Goal: Task Accomplishment & Management: Use online tool/utility

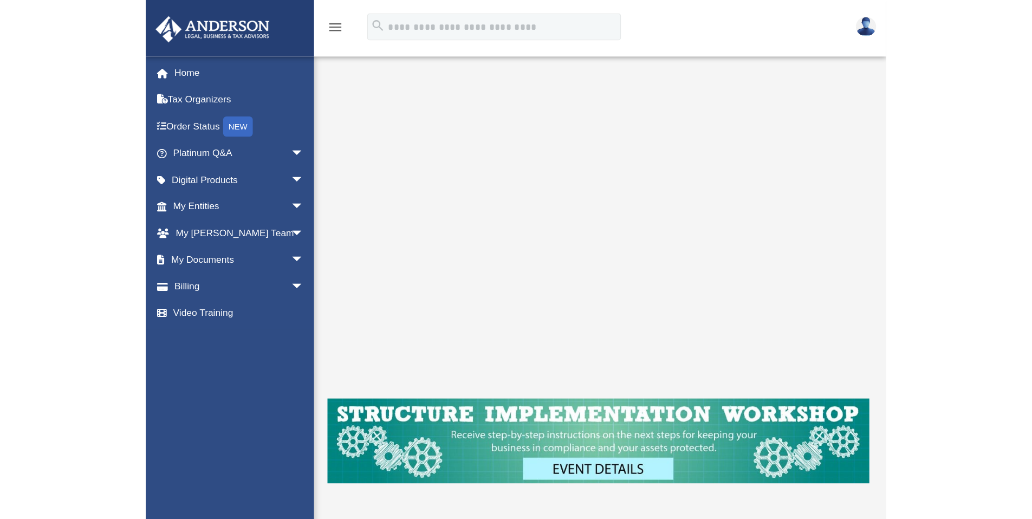
scroll to position [169, 0]
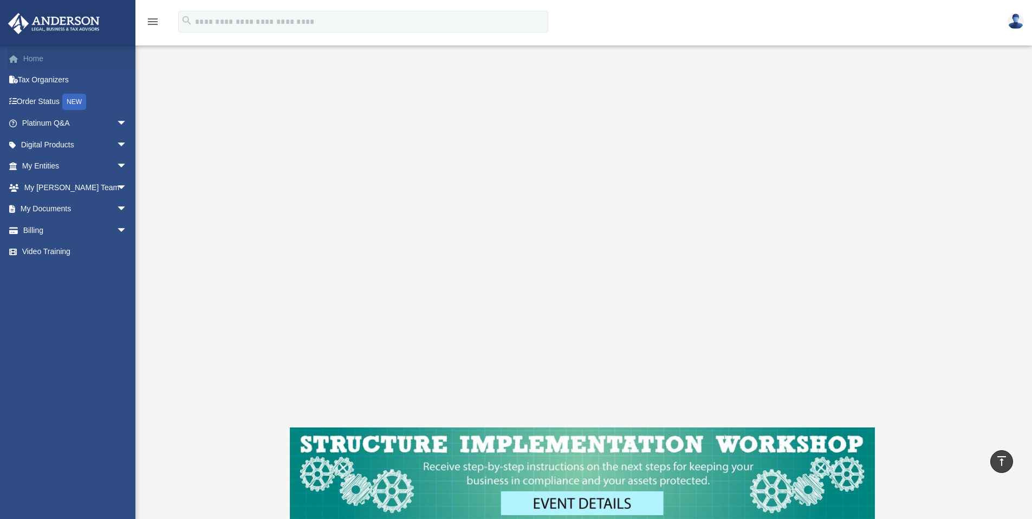
click at [39, 59] on link "Home" at bounding box center [76, 59] width 136 height 22
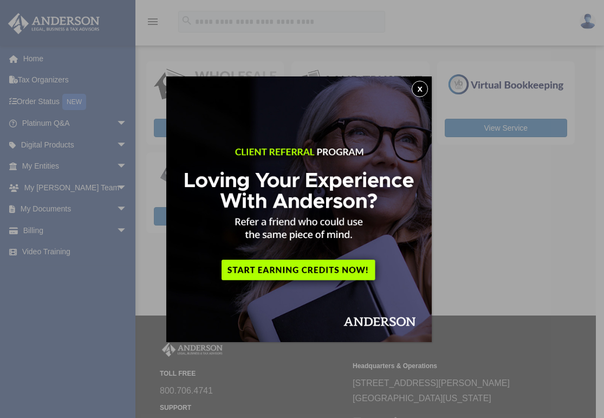
click at [423, 91] on button "x" at bounding box center [420, 89] width 16 height 16
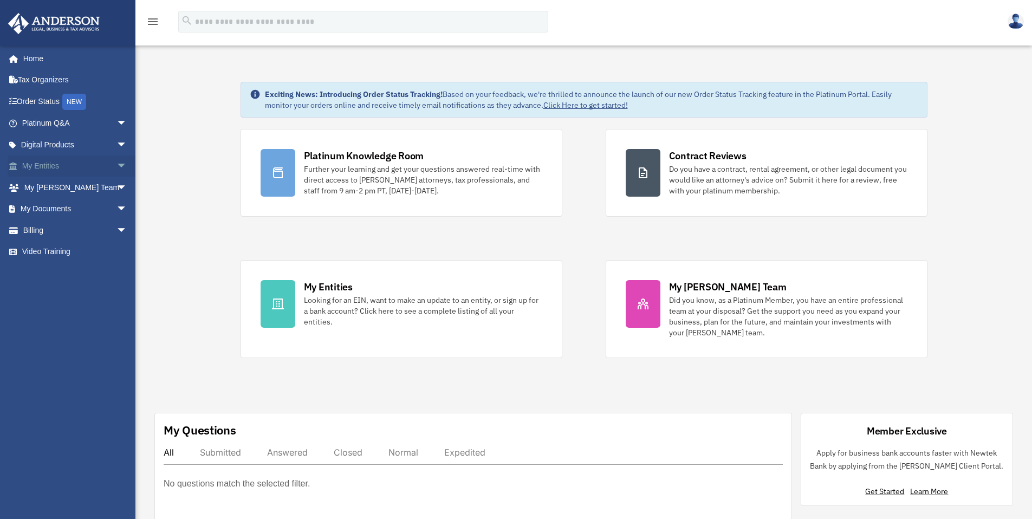
click at [38, 165] on link "My Entities arrow_drop_down" at bounding box center [76, 166] width 136 height 22
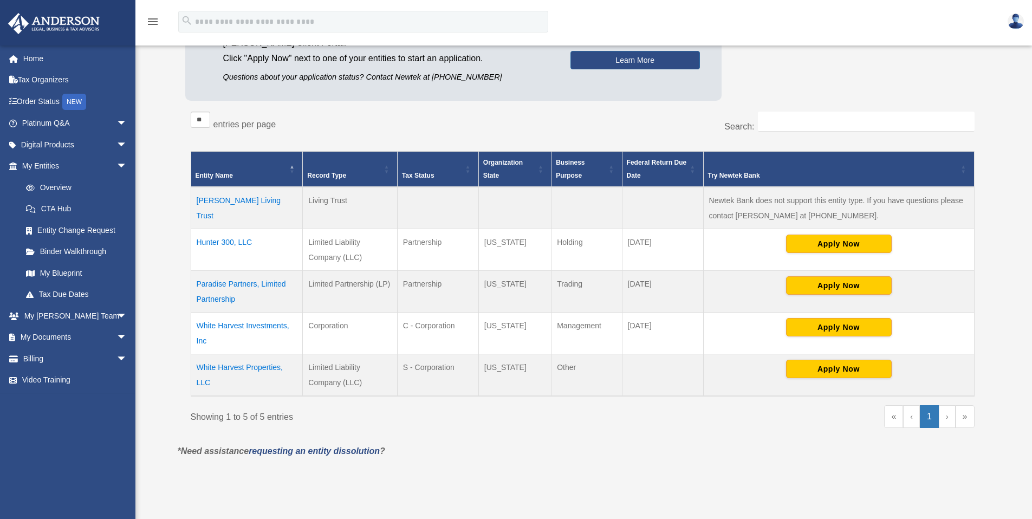
scroll to position [128, 0]
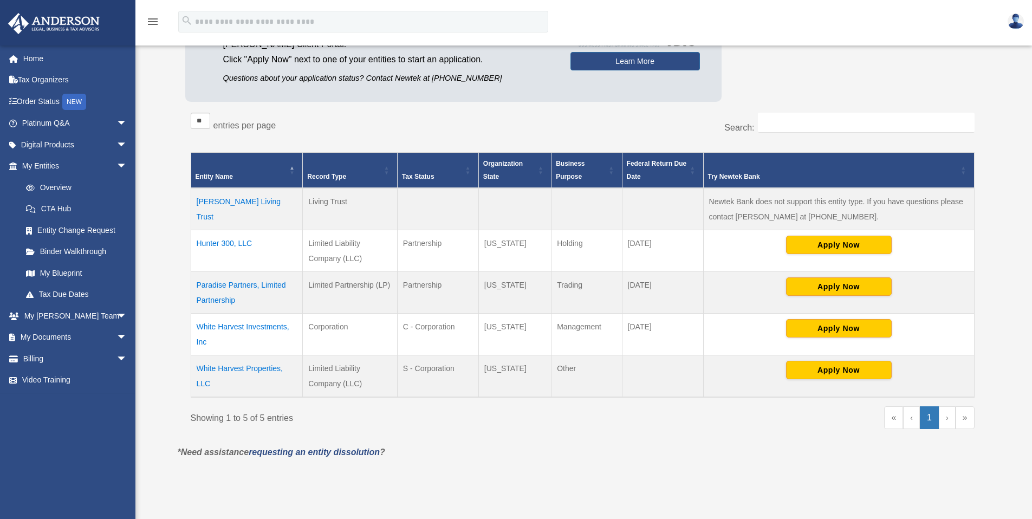
click at [261, 205] on td "Gilbertson Living Trust" at bounding box center [247, 209] width 112 height 42
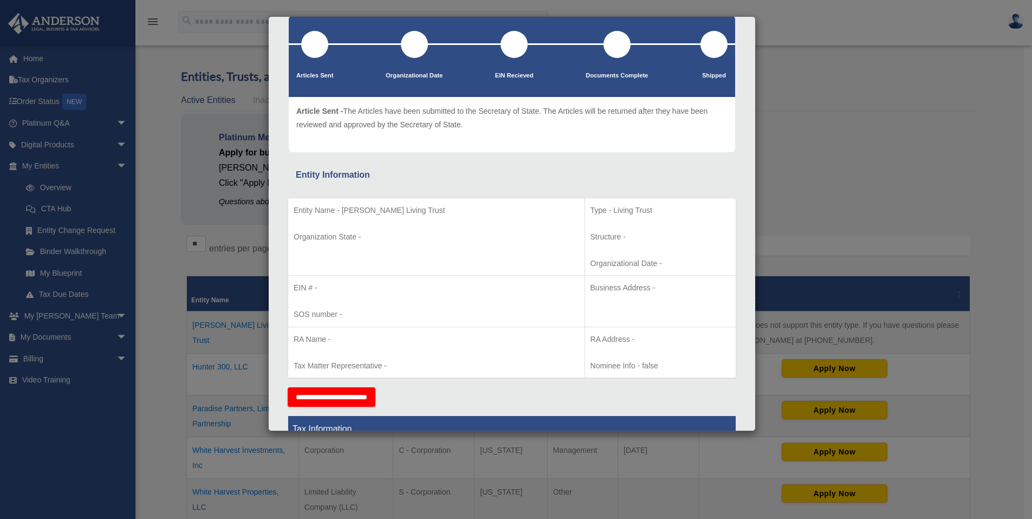
scroll to position [0, 0]
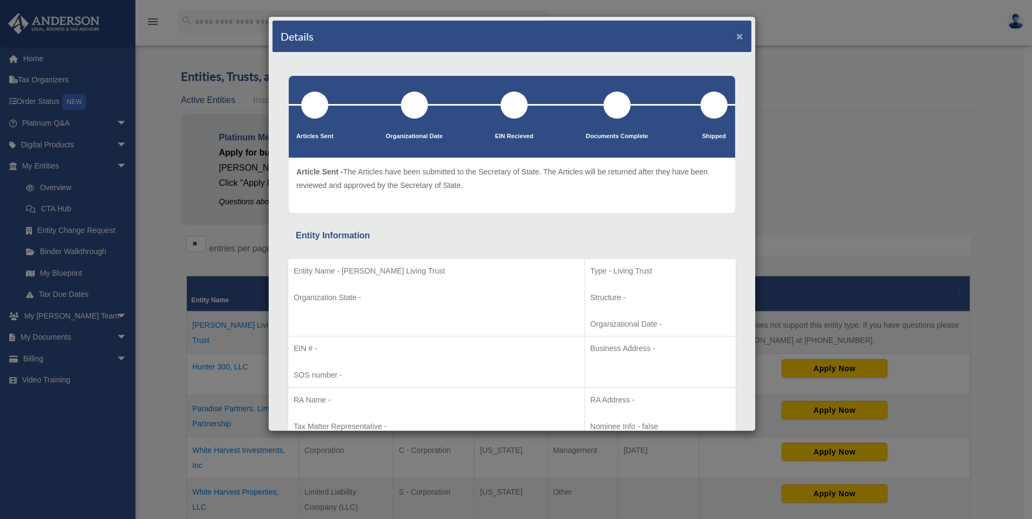
click at [736, 37] on button "×" at bounding box center [739, 35] width 7 height 11
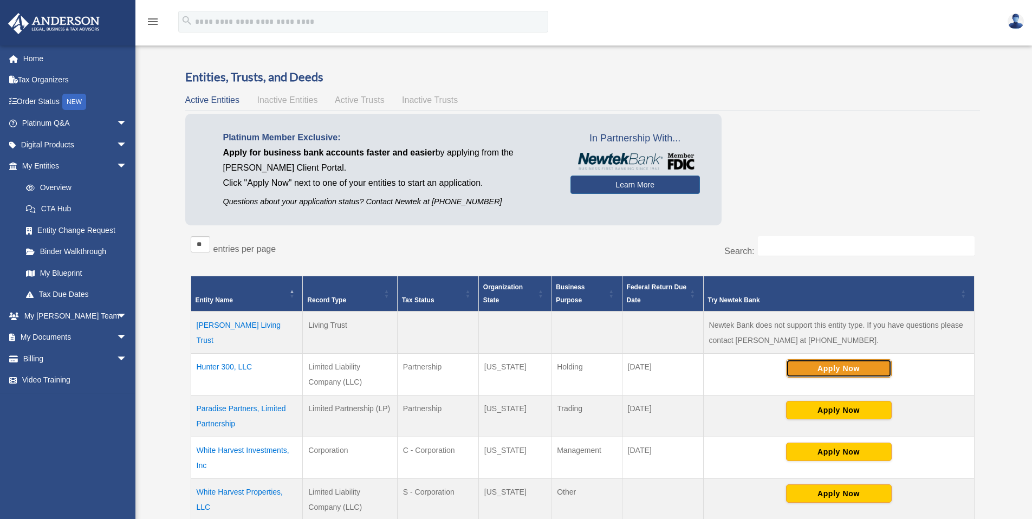
click at [832, 373] on button "Apply Now" at bounding box center [839, 368] width 106 height 18
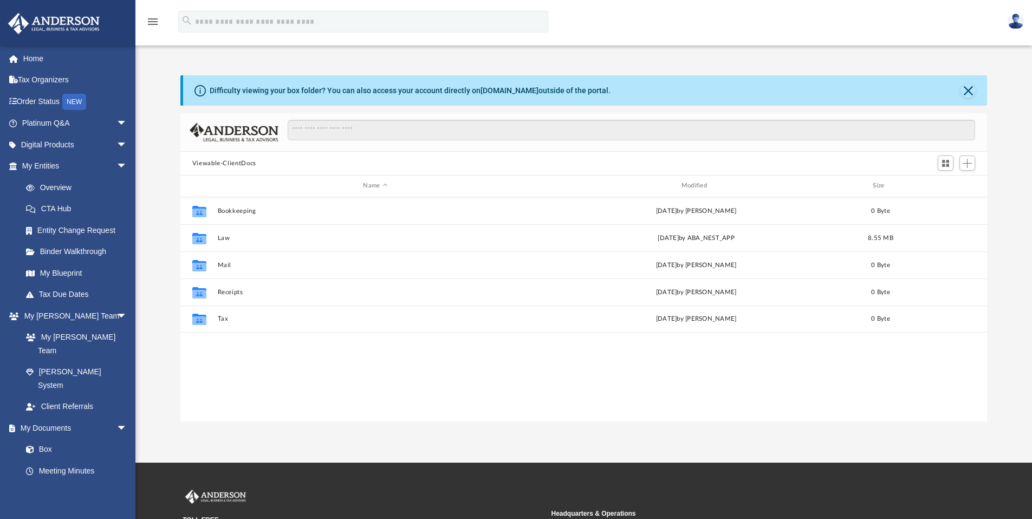
scroll to position [238, 799]
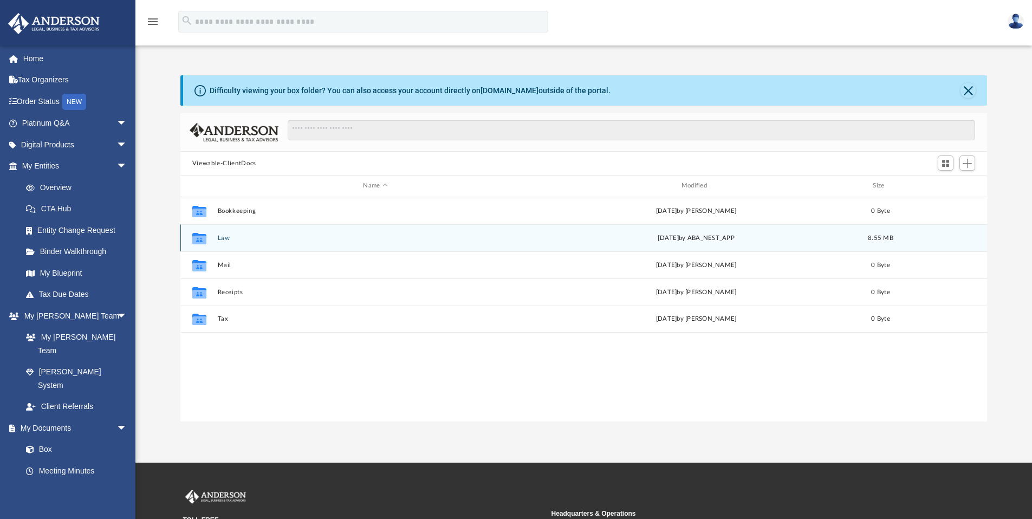
click at [224, 239] on button "Law" at bounding box center [375, 238] width 316 height 7
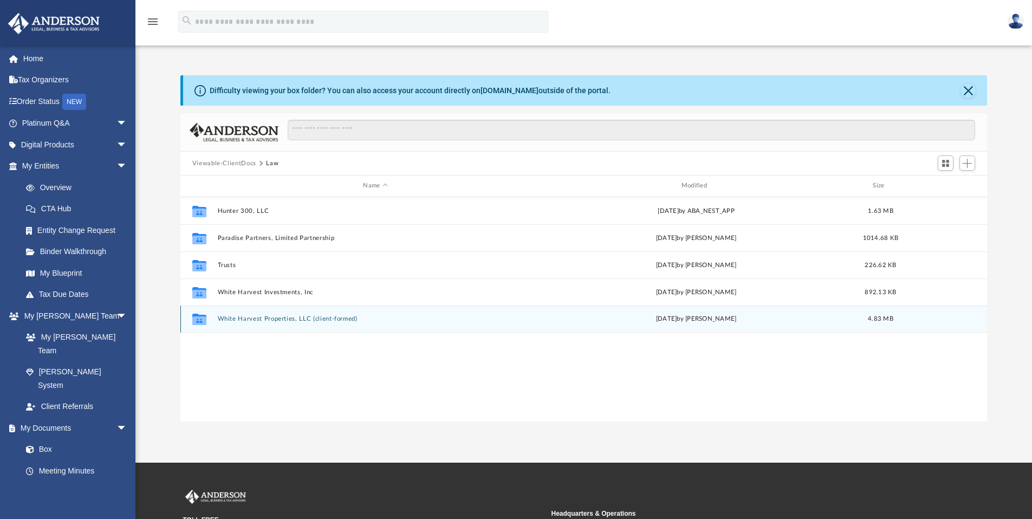
click at [263, 322] on button "White Harvest Properties, LLC (client-formed)" at bounding box center [375, 318] width 316 height 7
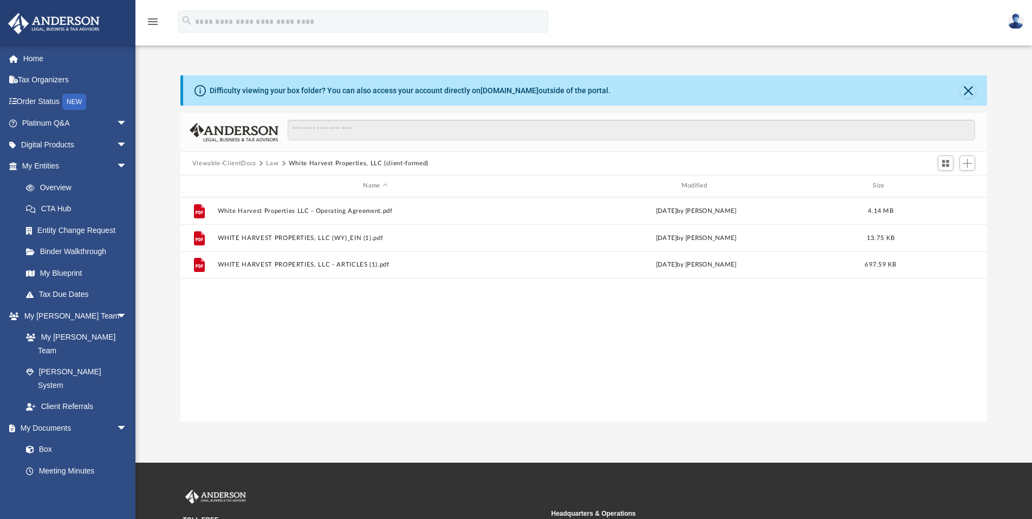
click at [263, 322] on div "File White Harvest Properties LLC - Operating Agreement.pdf Fri Aug 8 2025 by K…" at bounding box center [583, 309] width 807 height 224
click at [274, 163] on button "Law" at bounding box center [272, 164] width 12 height 10
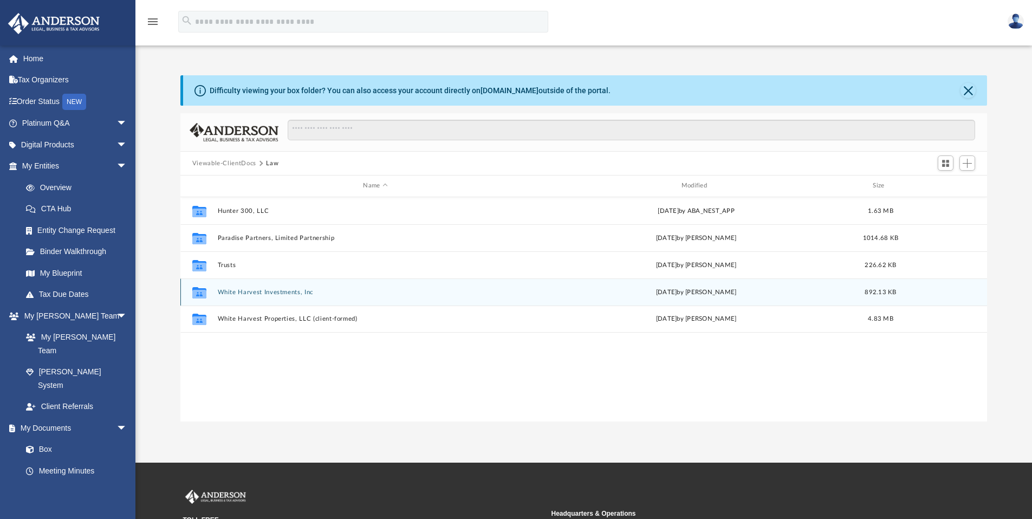
click at [238, 290] on button "White Harvest Investments, Inc" at bounding box center [375, 292] width 316 height 7
